Goal: Transaction & Acquisition: Book appointment/travel/reservation

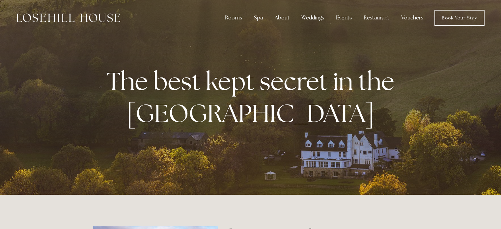
click at [235, 17] on div "Rooms" at bounding box center [234, 17] width 28 height 13
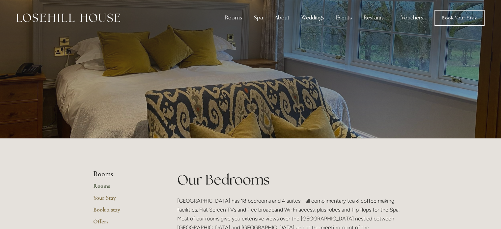
click at [461, 26] on div "Rooms Rooms Your Stay Book a stay Offers Spa About" at bounding box center [251, 18] width 488 height 36
click at [456, 19] on link "Book Your Stay" at bounding box center [459, 18] width 50 height 16
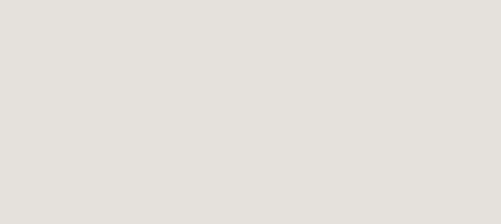
scroll to position [183, 0]
